Goal: Information Seeking & Learning: Learn about a topic

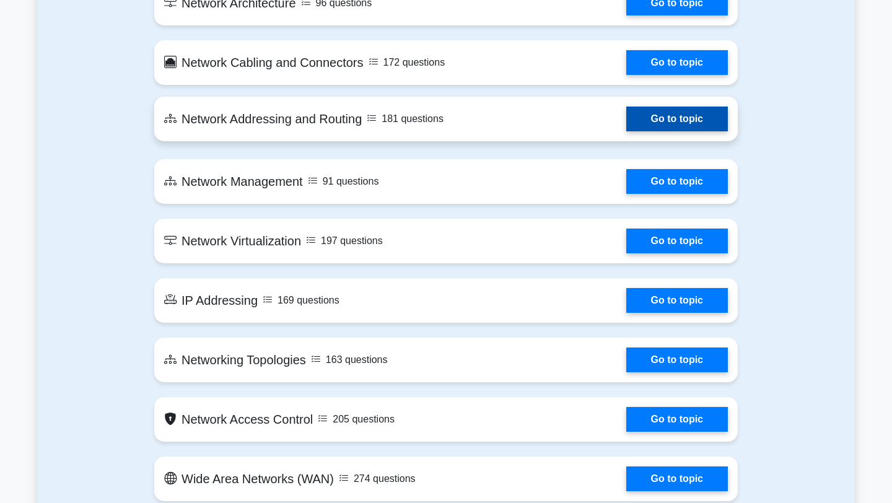
scroll to position [1296, 0]
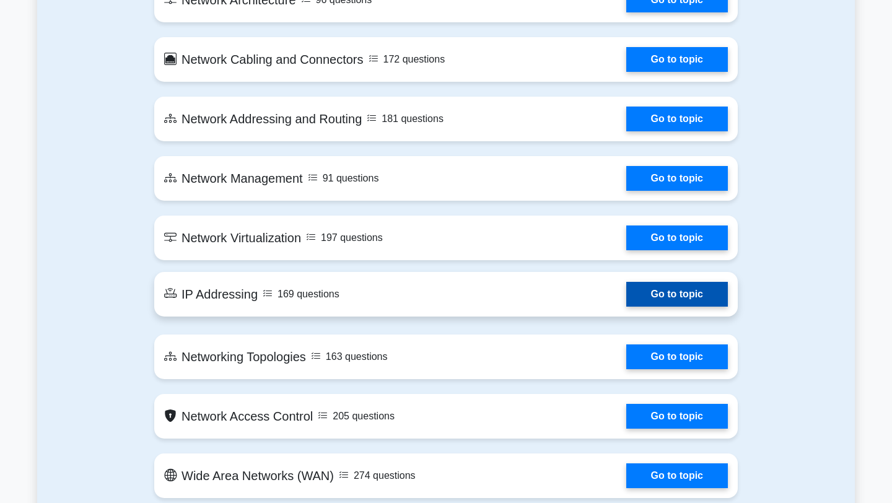
click at [675, 297] on link "Go to topic" at bounding box center [677, 294] width 102 height 25
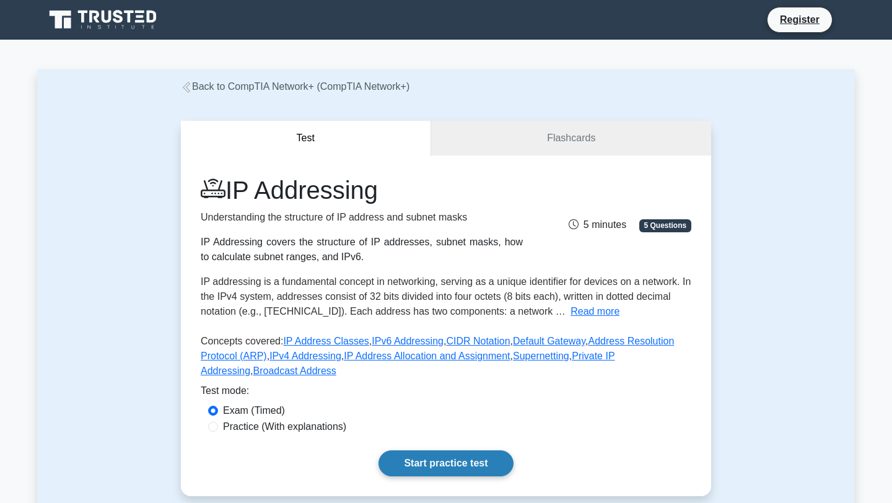
click at [431, 465] on link "Start practice test" at bounding box center [445, 463] width 134 height 26
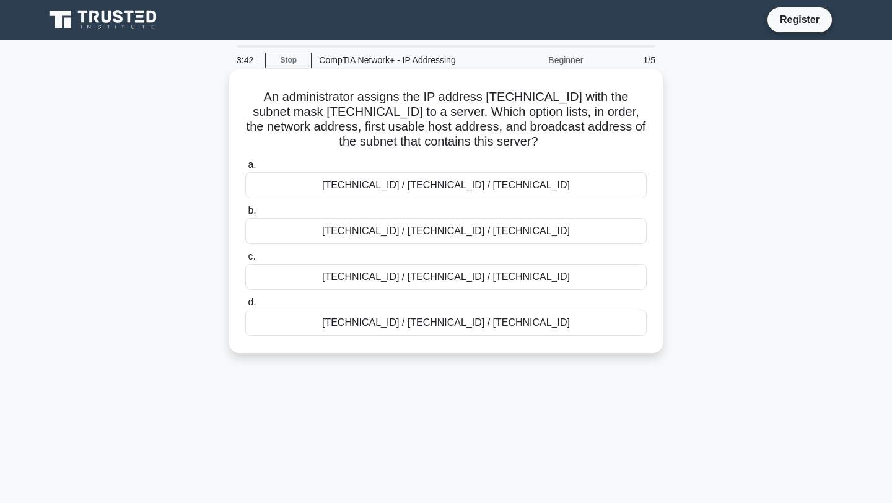
click at [459, 186] on div "10.22.37.64 / 10.22.37.65 / 10.22.37.79" at bounding box center [445, 185] width 401 height 26
click at [245, 169] on input "a. 10.22.37.64 / 10.22.37.65 / 10.22.37.79" at bounding box center [245, 165] width 0 height 8
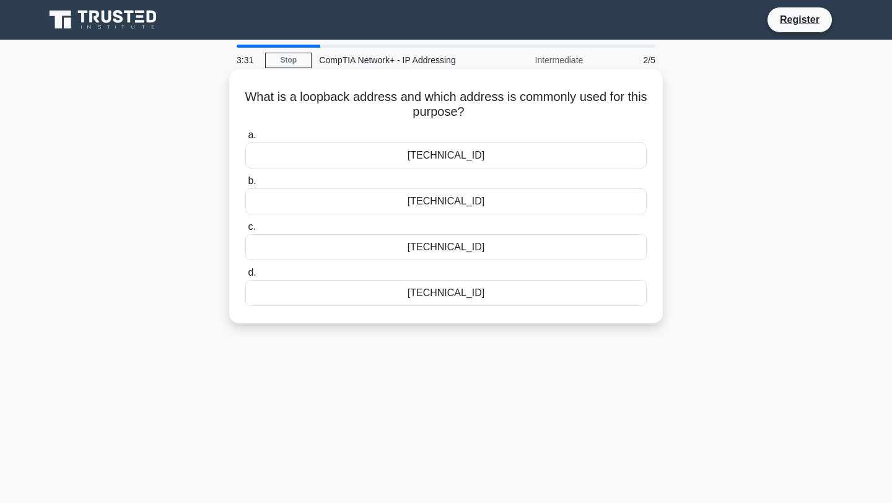
click at [457, 292] on div "127.0.0.1" at bounding box center [445, 293] width 401 height 26
click at [245, 277] on input "d. 127.0.0.1" at bounding box center [245, 273] width 0 height 8
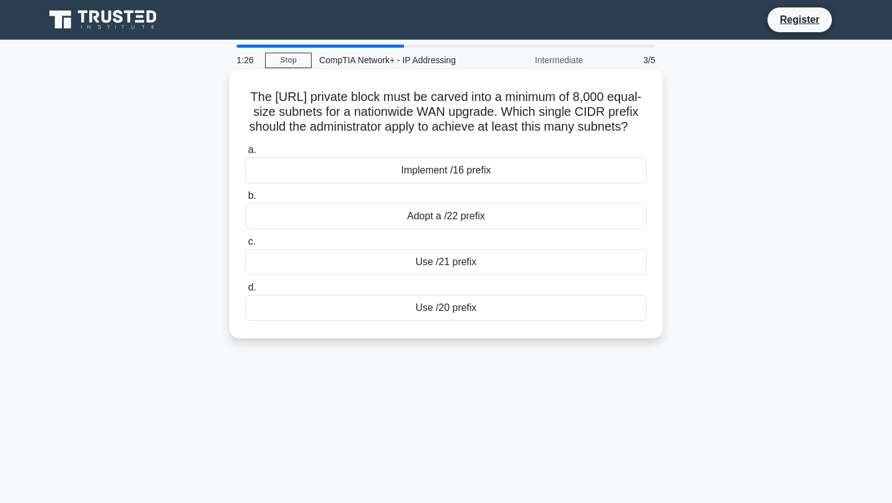
click at [449, 183] on div "Implement /16 prefix" at bounding box center [445, 170] width 401 height 26
click at [245, 154] on input "a. Implement /16 prefix" at bounding box center [245, 150] width 0 height 8
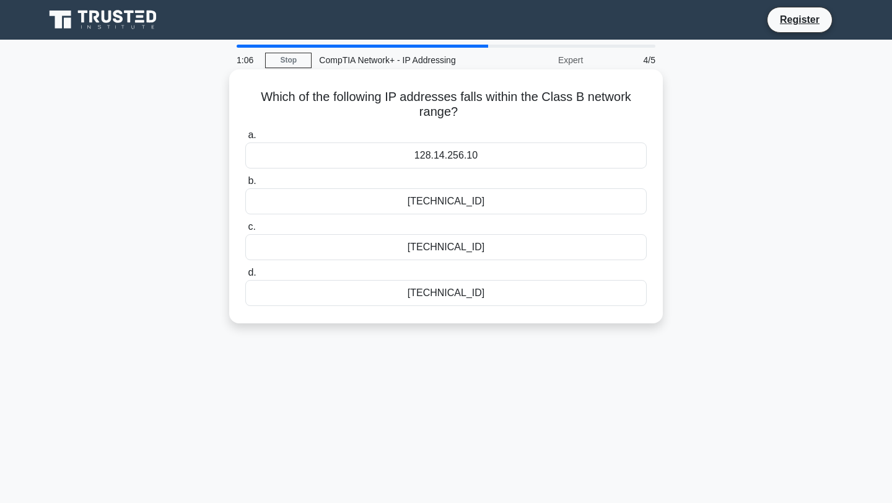
click at [448, 247] on div "190.65.182.101" at bounding box center [445, 247] width 401 height 26
click at [245, 231] on input "c. 190.65.182.101" at bounding box center [245, 227] width 0 height 8
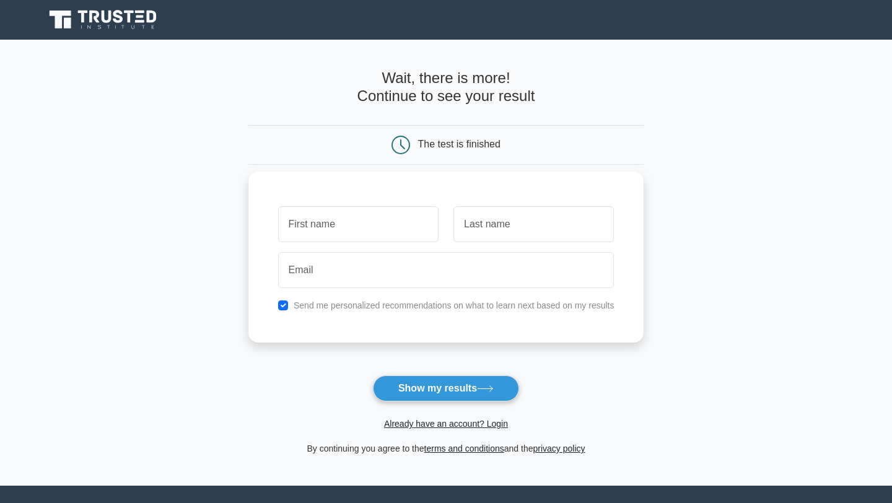
click at [358, 211] on input "text" at bounding box center [358, 224] width 160 height 36
type input "[PERSON_NAME]"
click at [513, 216] on input "text" at bounding box center [533, 224] width 160 height 36
type input "k"
type input "Kangethe"
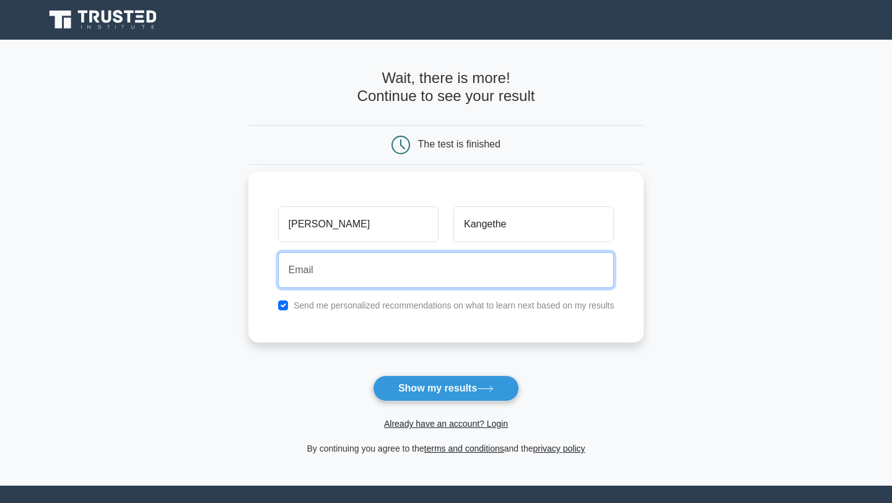
click at [370, 265] on input "email" at bounding box center [446, 270] width 336 height 36
type input "briankang254@gmail.com"
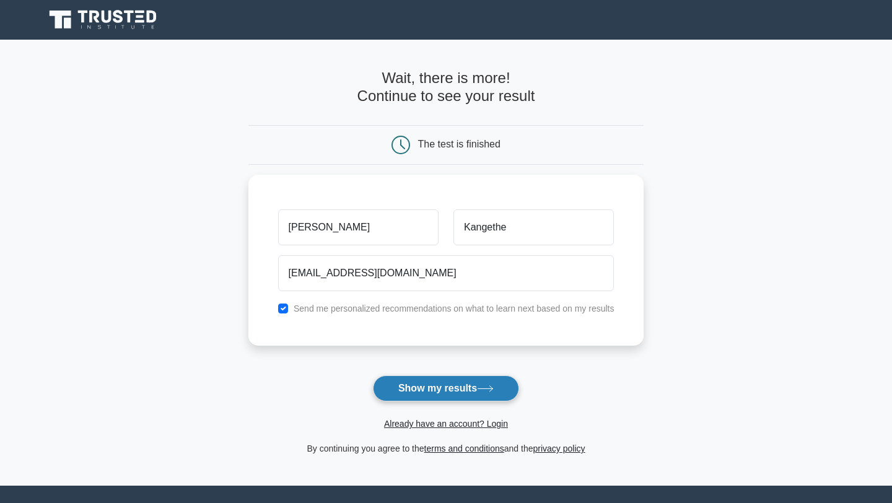
click at [434, 385] on button "Show my results" at bounding box center [446, 388] width 146 height 26
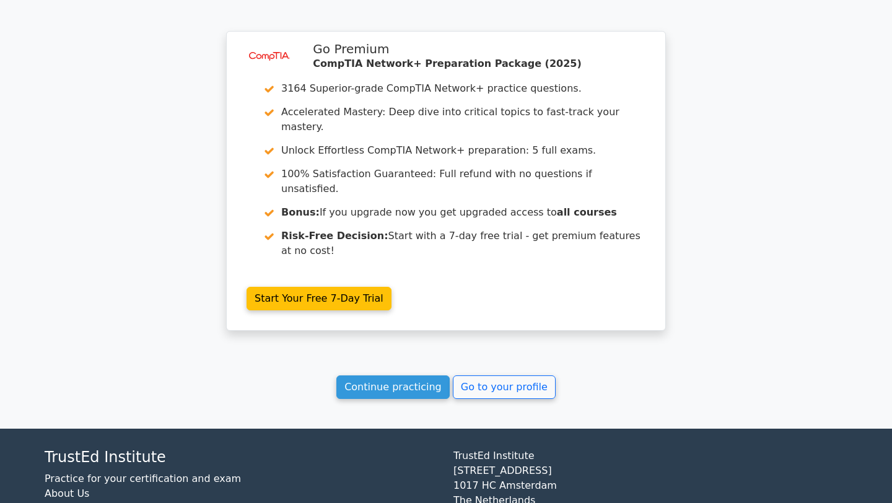
scroll to position [998, 0]
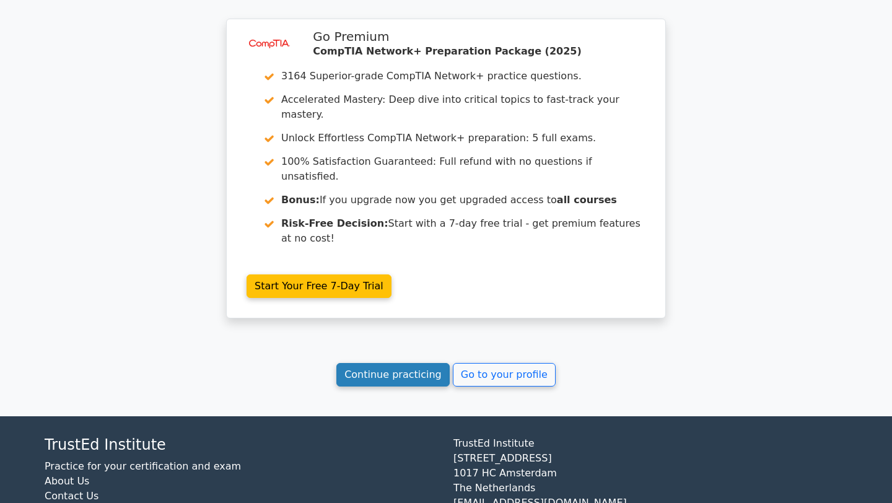
click at [421, 363] on link "Continue practicing" at bounding box center [392, 375] width 113 height 24
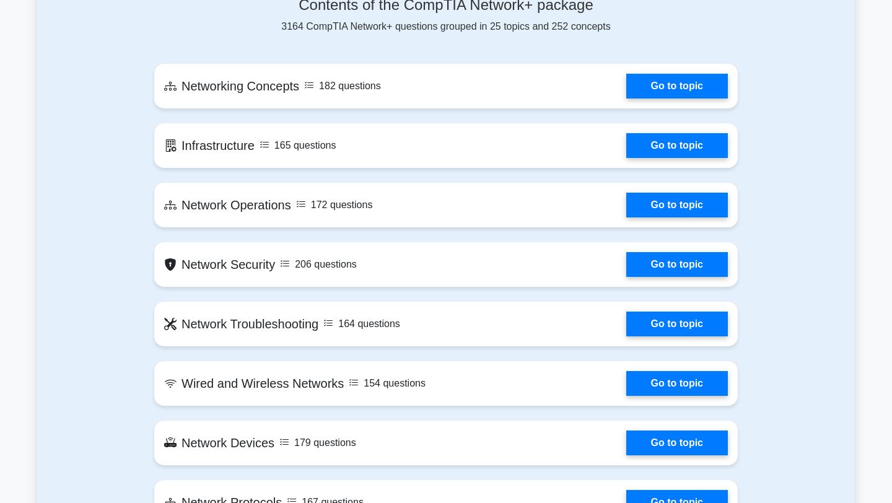
scroll to position [896, 0]
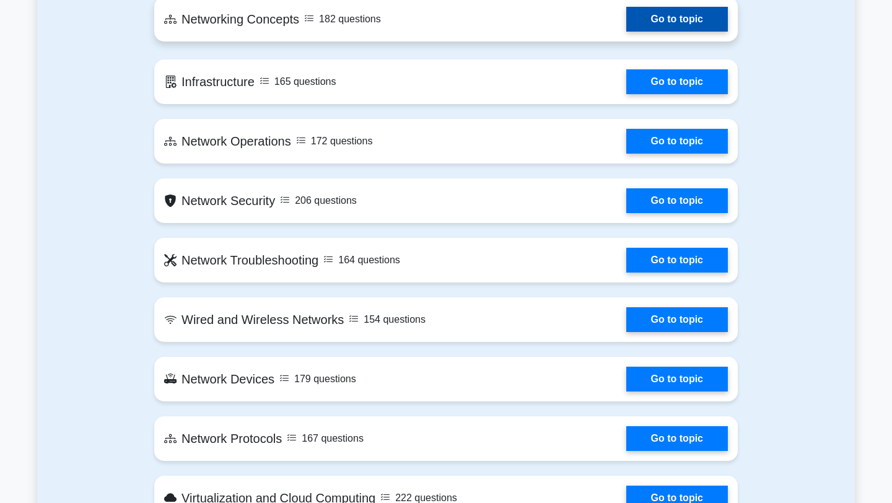
click at [673, 22] on link "Go to topic" at bounding box center [677, 19] width 102 height 25
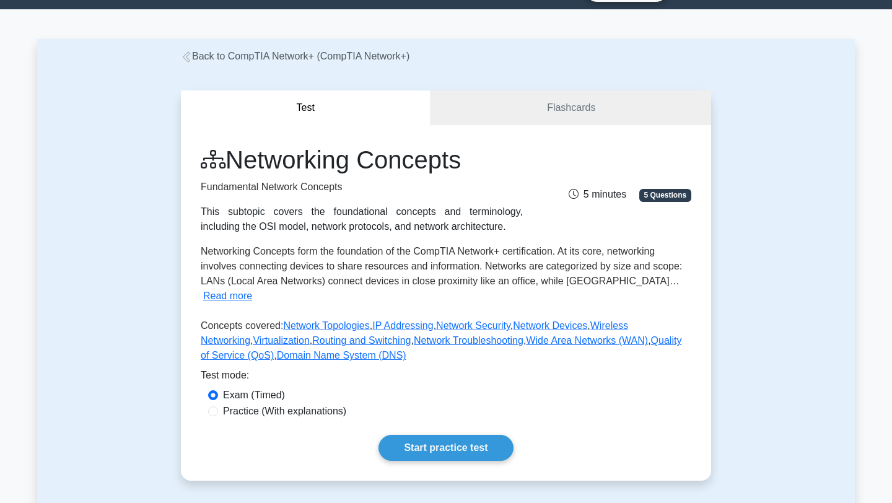
scroll to position [32, 0]
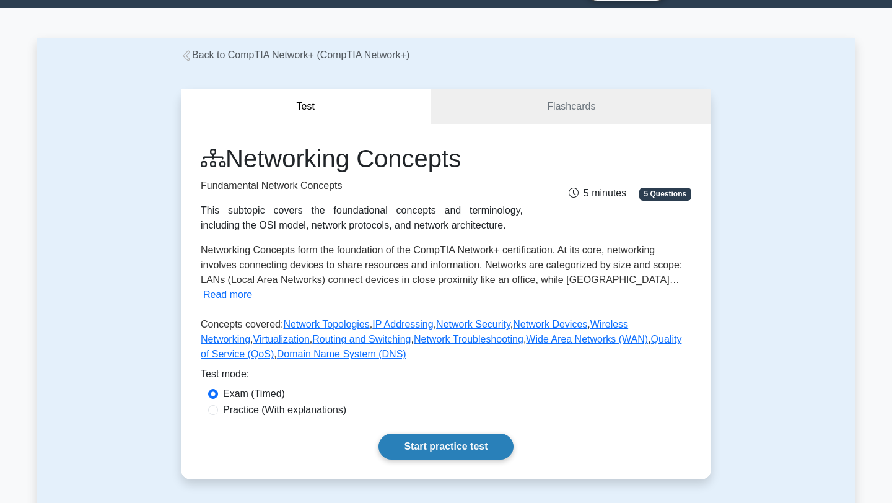
click at [431, 436] on link "Start practice test" at bounding box center [445, 447] width 134 height 26
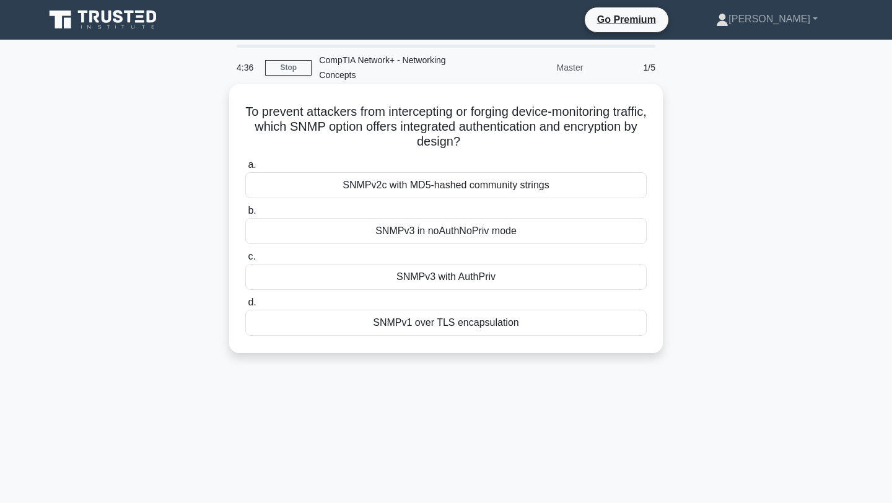
click at [461, 279] on div "SNMPv3 with AuthPriv" at bounding box center [445, 277] width 401 height 26
click at [245, 261] on input "c. SNMPv3 with AuthPriv" at bounding box center [245, 257] width 0 height 8
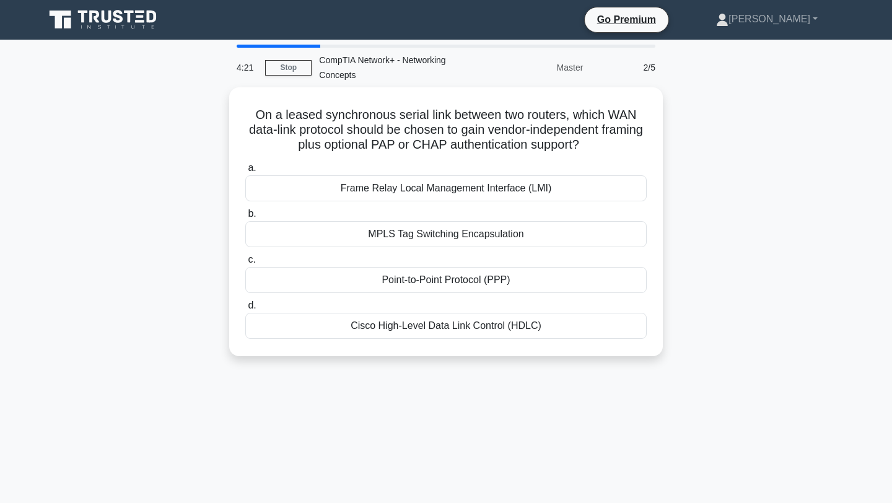
click at [720, 155] on div "On a leased synchronous serial link between two routers, which WAN data-link pr…" at bounding box center [446, 229] width 818 height 284
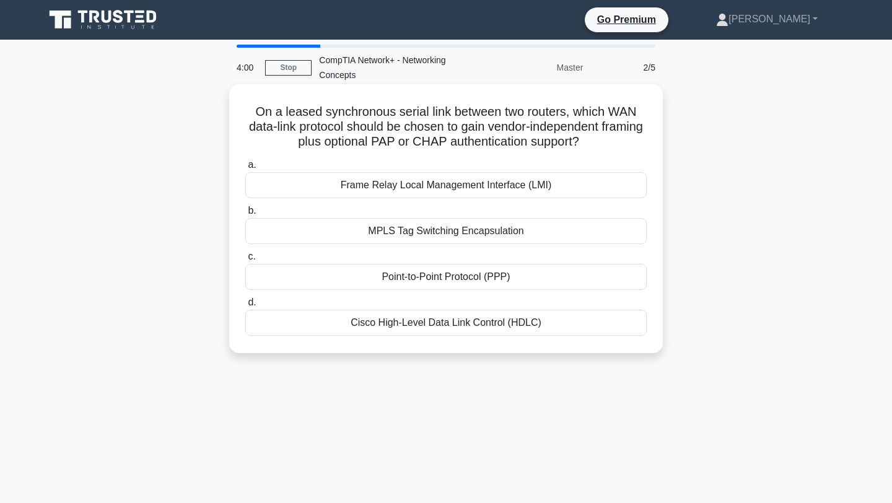
click at [375, 186] on div "Frame Relay Local Management Interface (LMI)" at bounding box center [445, 185] width 401 height 26
click at [245, 169] on input "a. Frame Relay Local Management Interface (LMI)" at bounding box center [245, 165] width 0 height 8
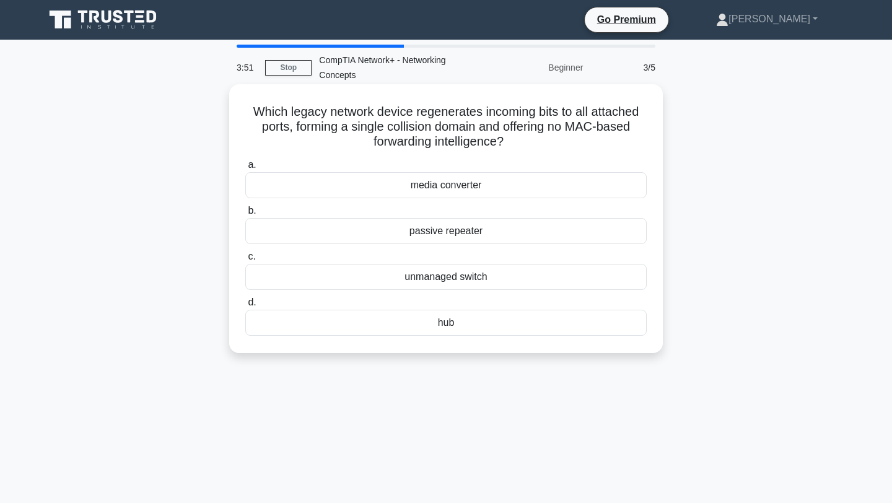
click at [430, 189] on div "media converter" at bounding box center [445, 185] width 401 height 26
click at [245, 169] on input "a. media converter" at bounding box center [245, 165] width 0 height 8
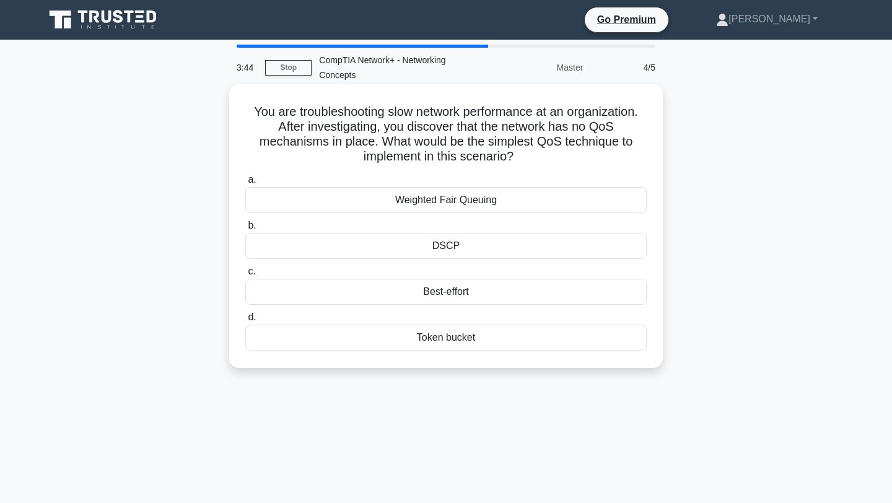
click at [423, 246] on div "DSCP" at bounding box center [445, 246] width 401 height 26
click at [245, 230] on input "b. DSCP" at bounding box center [245, 226] width 0 height 8
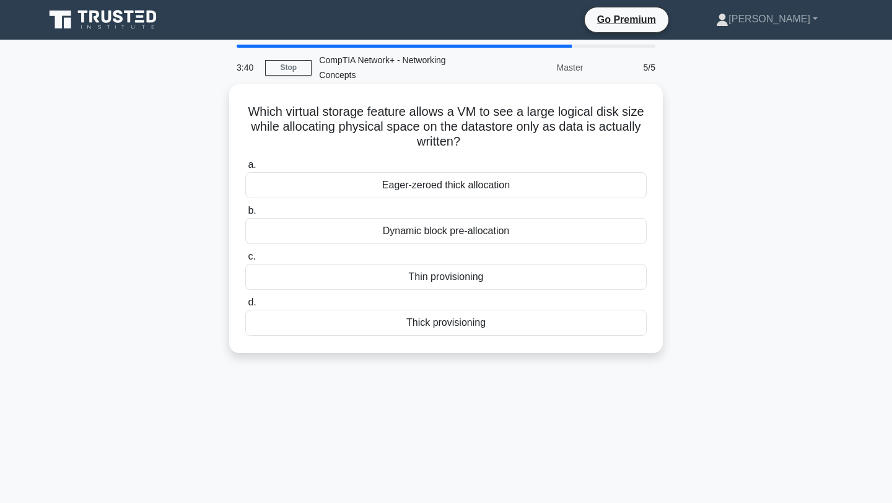
click at [401, 233] on div "Dynamic block pre-allocation" at bounding box center [445, 231] width 401 height 26
click at [245, 215] on input "b. Dynamic block pre-allocation" at bounding box center [245, 211] width 0 height 8
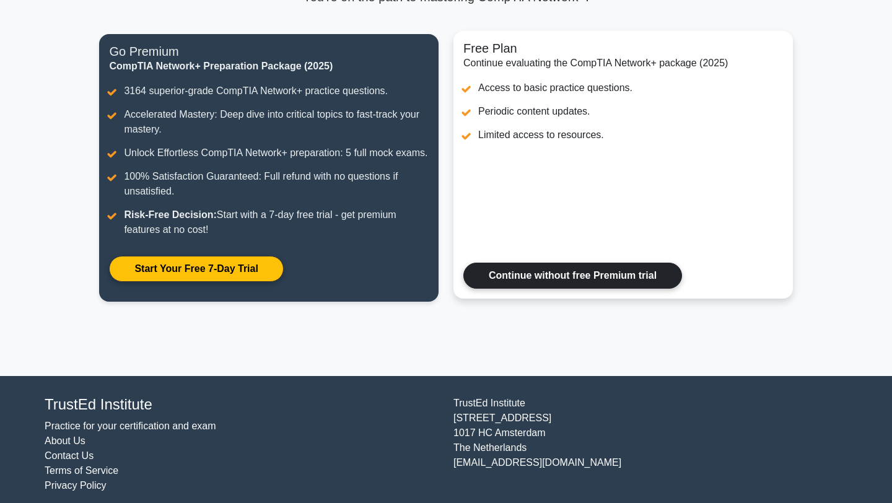
scroll to position [137, 0]
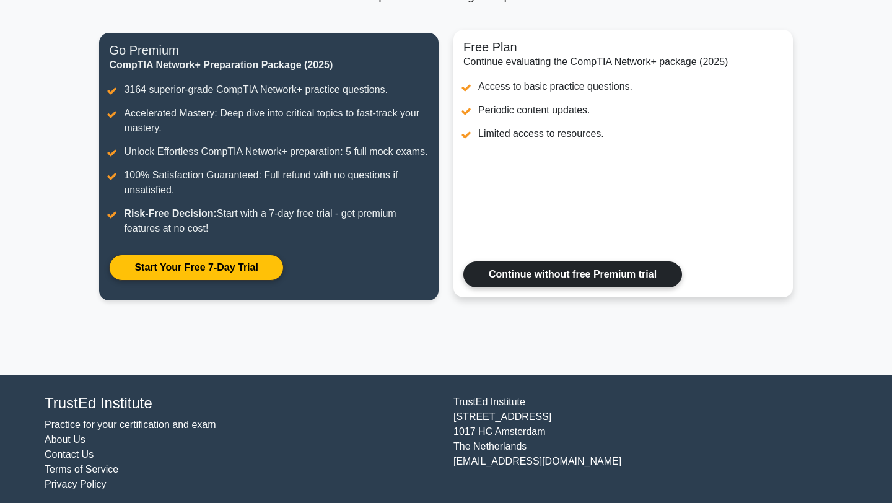
click at [537, 276] on link "Continue without free Premium trial" at bounding box center [572, 274] width 219 height 26
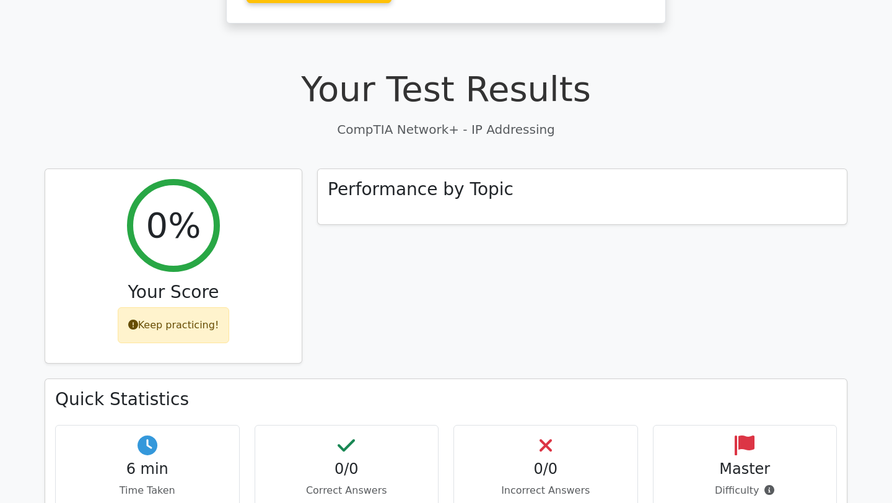
scroll to position [327, 0]
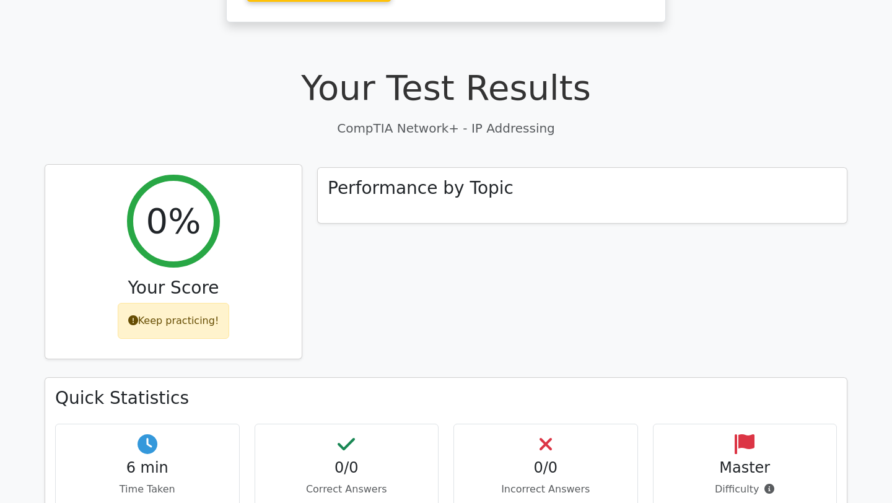
click at [210, 245] on div "0% Your Score Keep practicing!" at bounding box center [173, 262] width 256 height 195
click at [169, 232] on div "0%" at bounding box center [173, 221] width 93 height 93
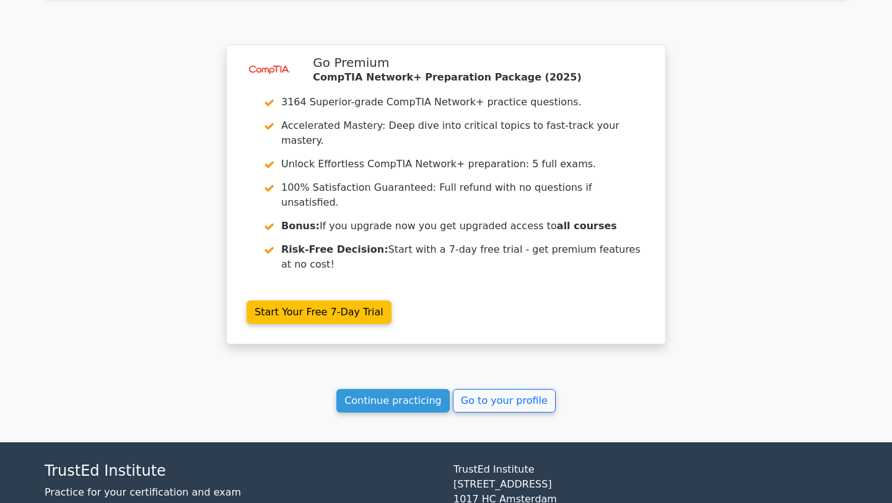
scroll to position [964, 0]
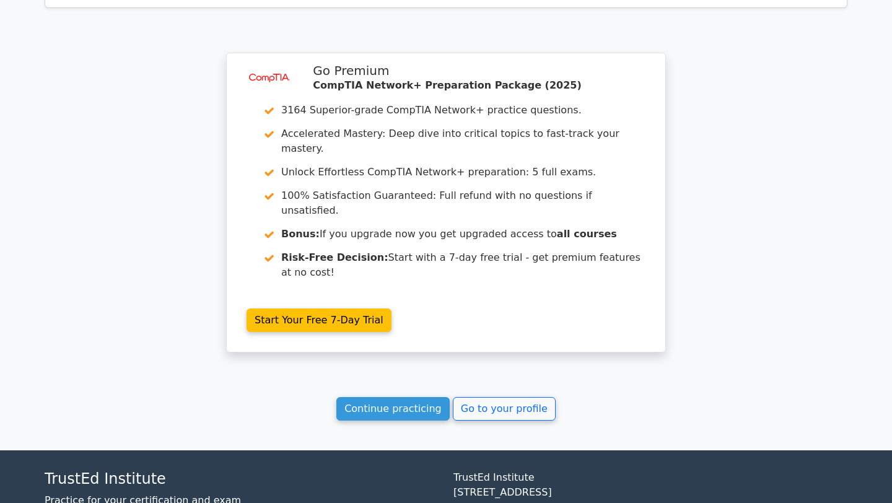
click at [493, 397] on link "Go to your profile" at bounding box center [504, 409] width 103 height 24
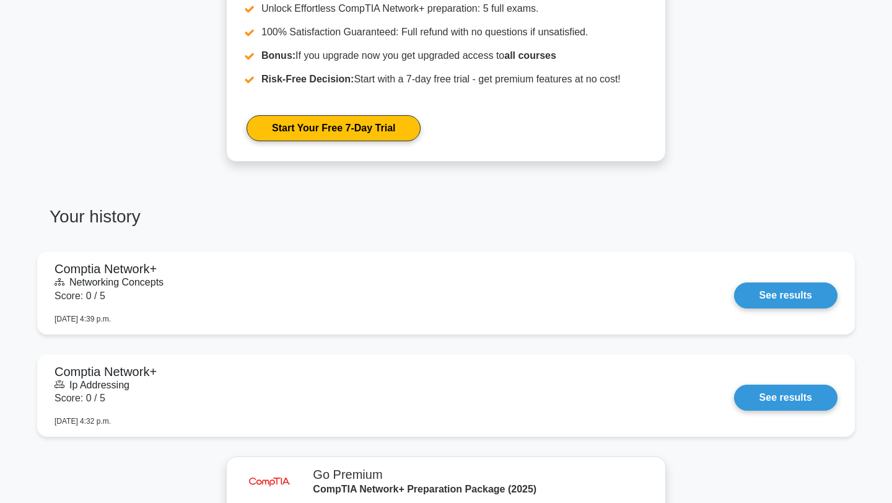
scroll to position [620, 0]
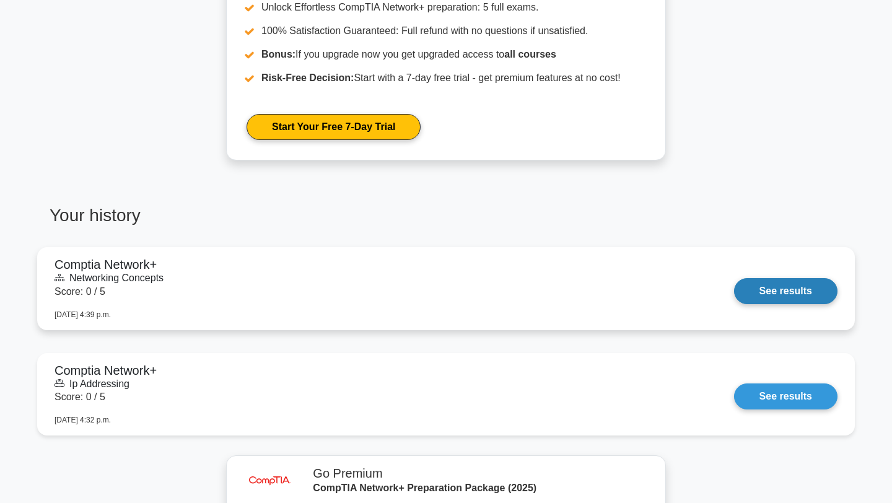
click at [774, 293] on link "See results" at bounding box center [785, 291] width 103 height 26
